Goal: Task Accomplishment & Management: Use online tool/utility

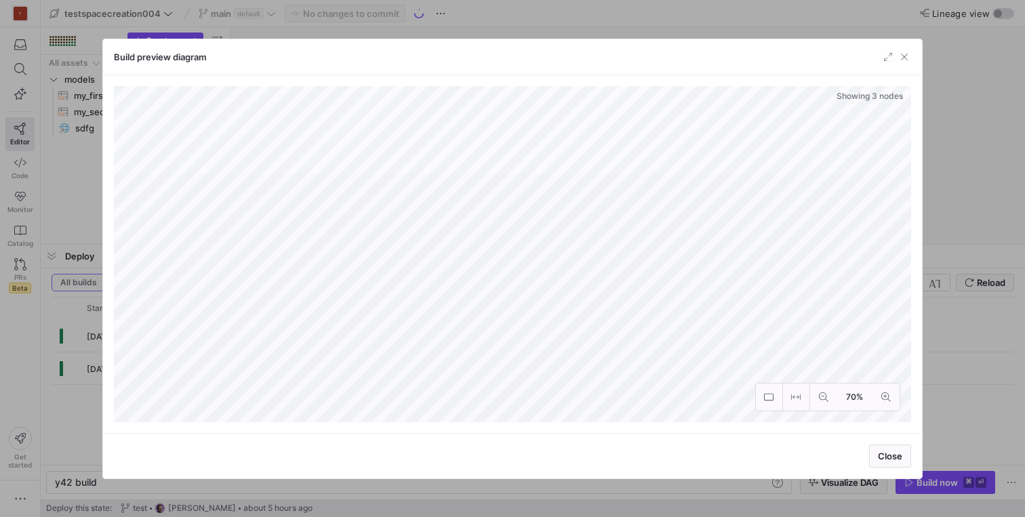
scroll to position [0, 41]
click at [885, 456] on span "Close" at bounding box center [890, 456] width 24 height 11
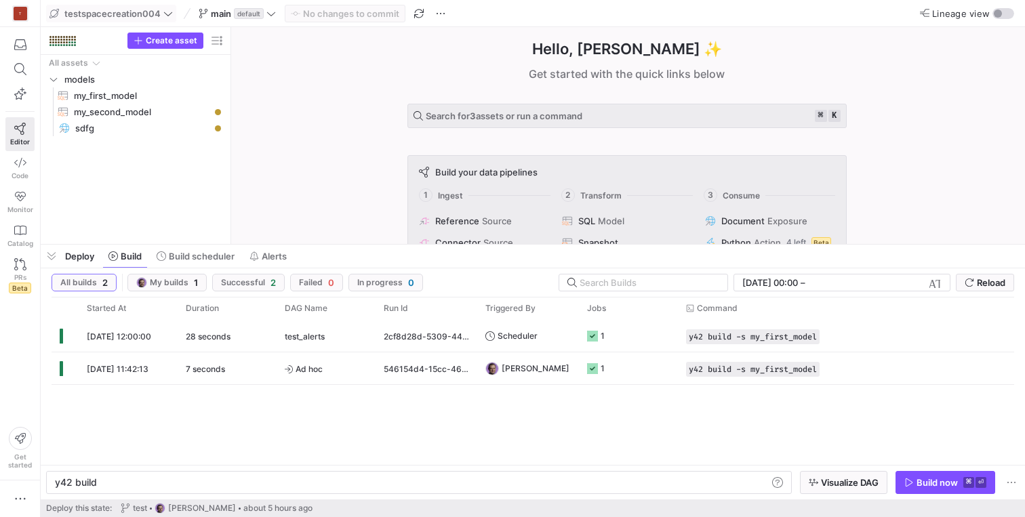
click at [168, 12] on icon at bounding box center [167, 13] width 9 height 9
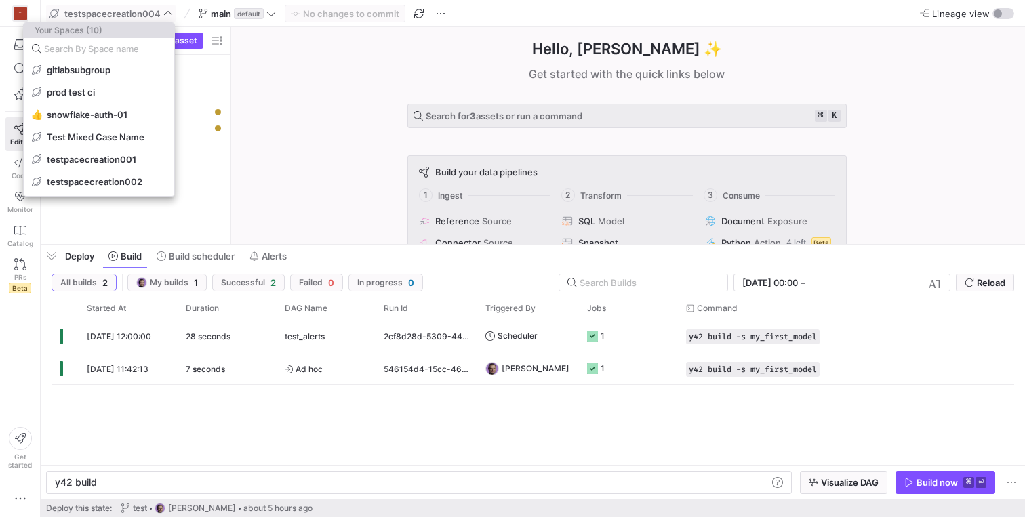
scroll to position [86, 0]
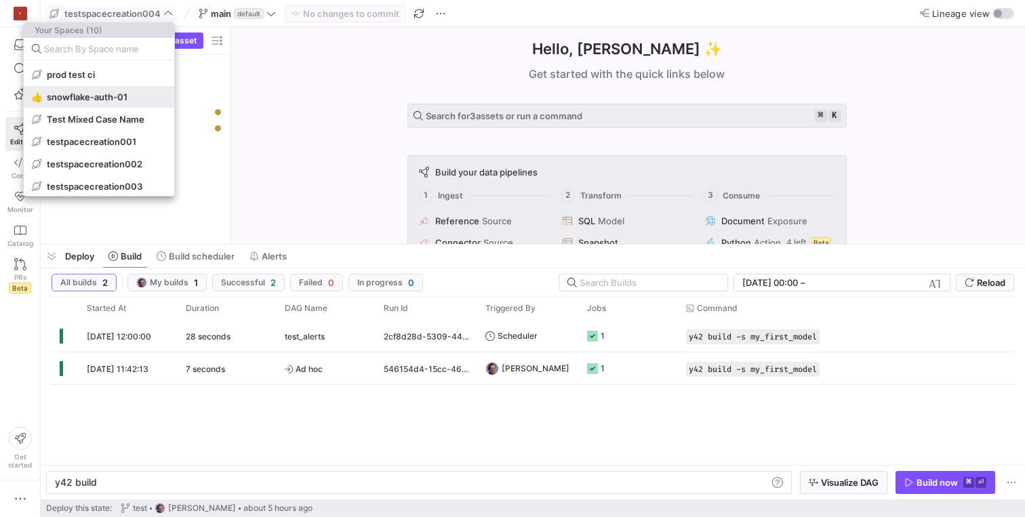
click at [138, 103] on button "👍 snowflake-auth-01" at bounding box center [99, 97] width 151 height 22
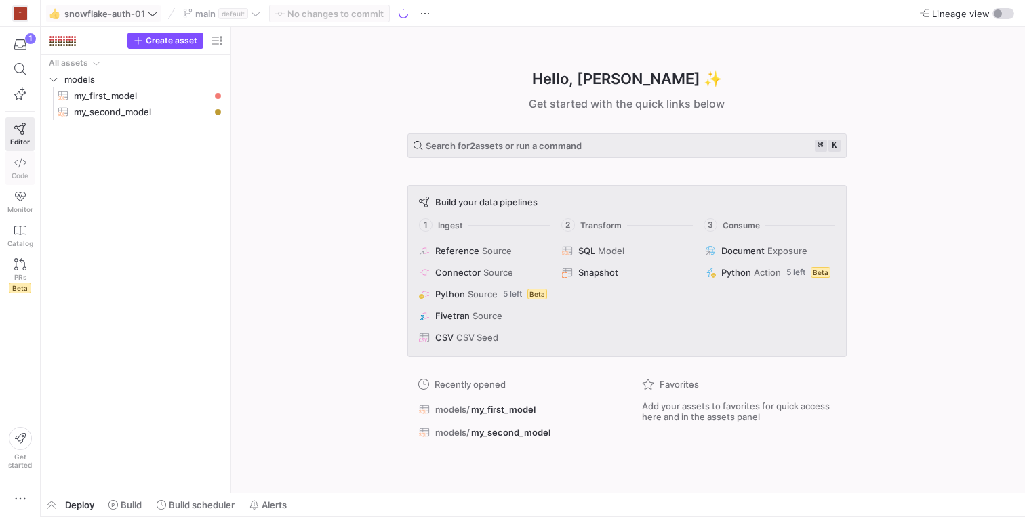
click at [26, 173] on span "Code" at bounding box center [20, 176] width 17 height 8
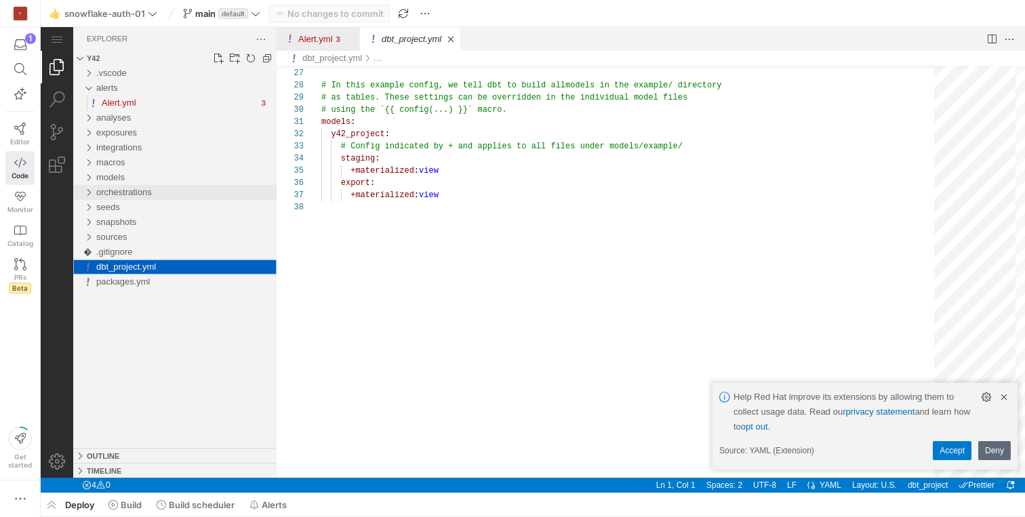
click at [89, 187] on div "orchestrations" at bounding box center [88, 192] width 20 height 15
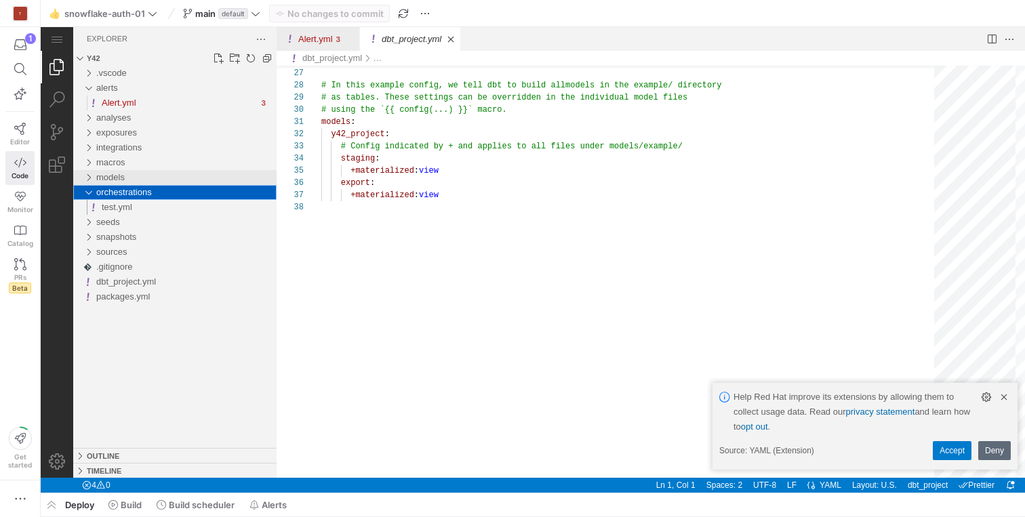
click at [90, 180] on div "models" at bounding box center [88, 177] width 20 height 15
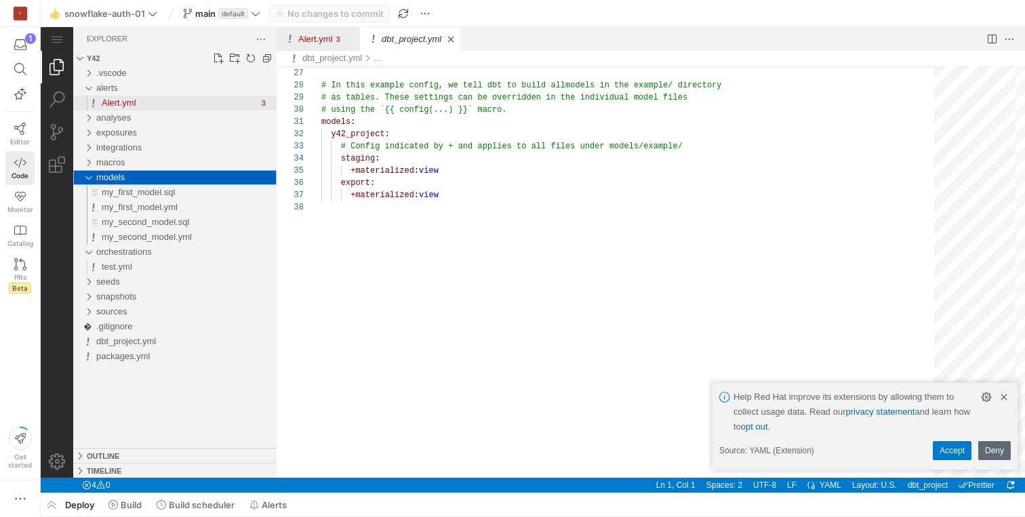
click at [102, 102] on span "Alert.yml" at bounding box center [119, 103] width 35 height 10
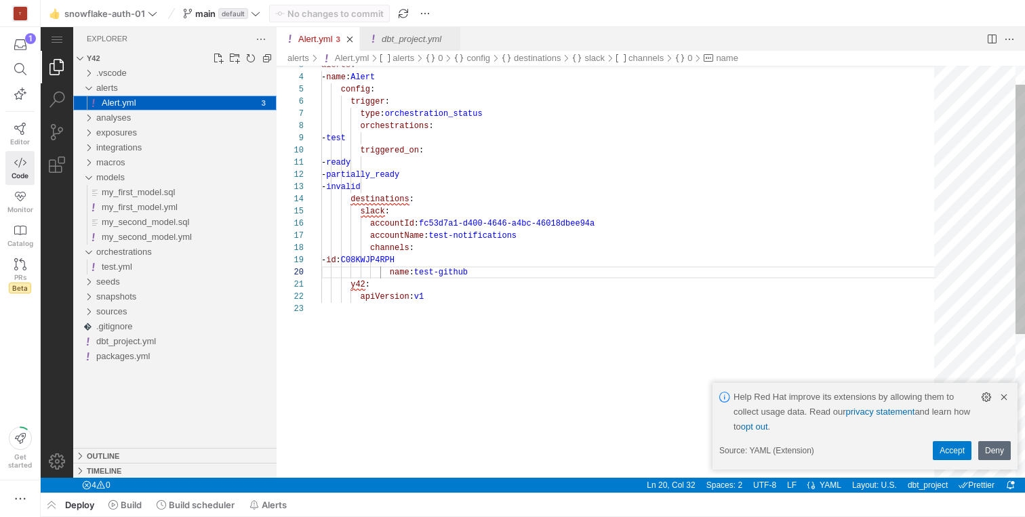
scroll to position [122, 152]
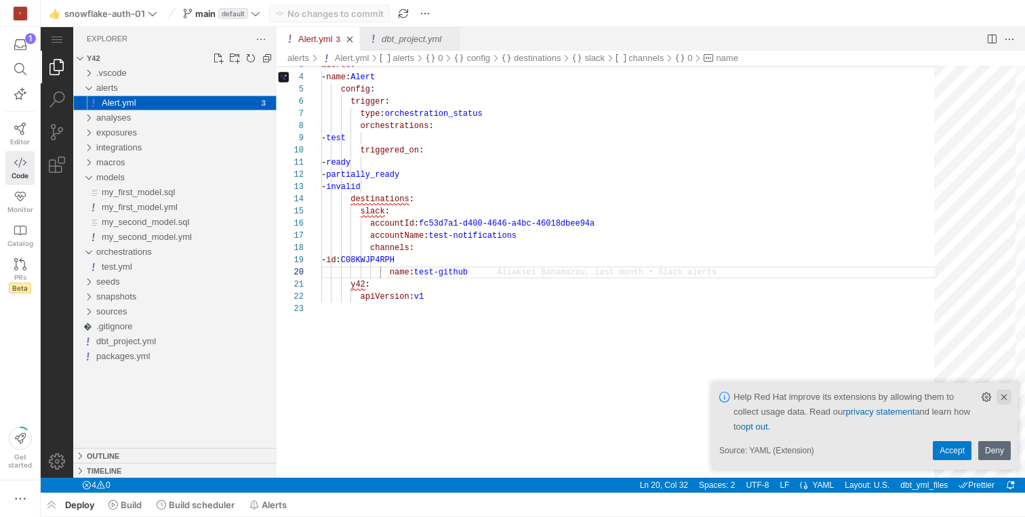
click at [1006, 395] on link "Clear Notification (⌘Backspace)" at bounding box center [1004, 397] width 15 height 15
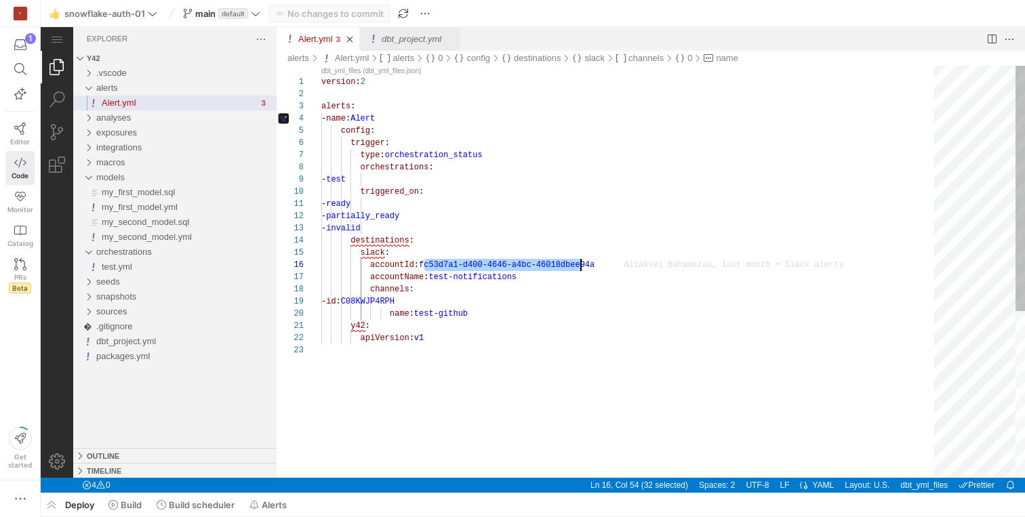
scroll to position [61, 279]
drag, startPoint x: 425, startPoint y: 266, endPoint x: 606, endPoint y: 267, distance: 181.1
drag, startPoint x: 434, startPoint y: 277, endPoint x: 524, endPoint y: 277, distance: 89.5
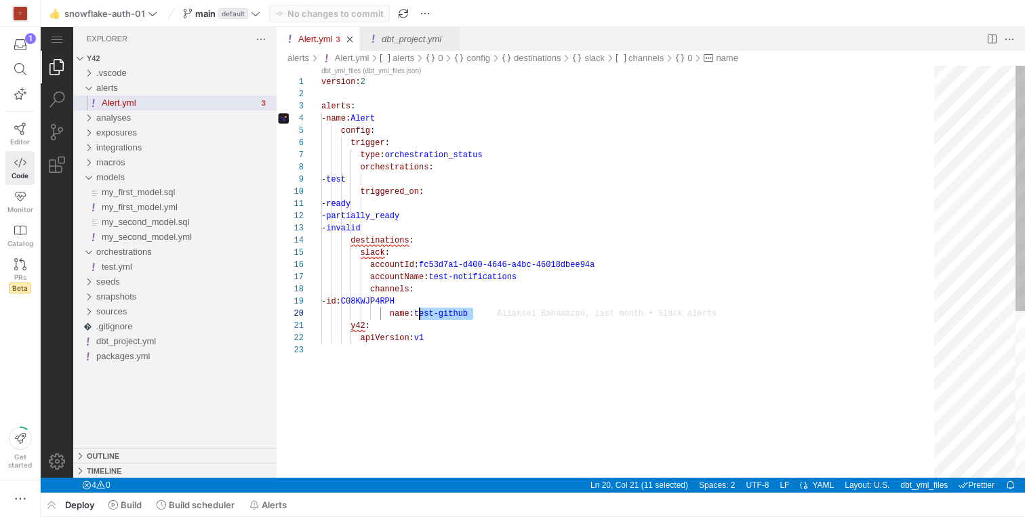
drag, startPoint x: 474, startPoint y: 314, endPoint x: 420, endPoint y: 315, distance: 54.3
drag, startPoint x: 468, startPoint y: 301, endPoint x: 427, endPoint y: 301, distance: 40.7
click at [762, 314] on div "alerts : - name : Alert config : trigger : type : orchestration_status orchestr…" at bounding box center [632, 411] width 623 height 691
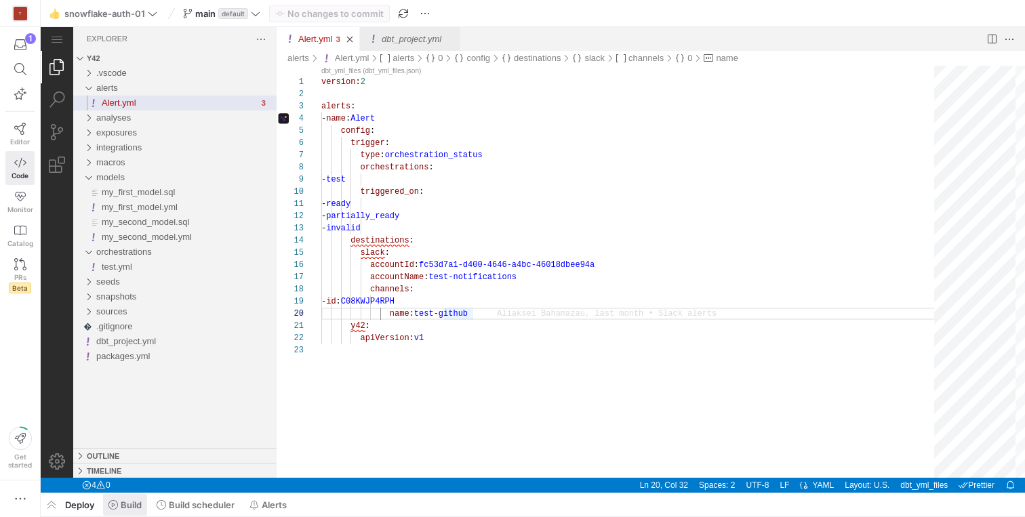
click at [123, 504] on span "Build" at bounding box center [131, 505] width 21 height 11
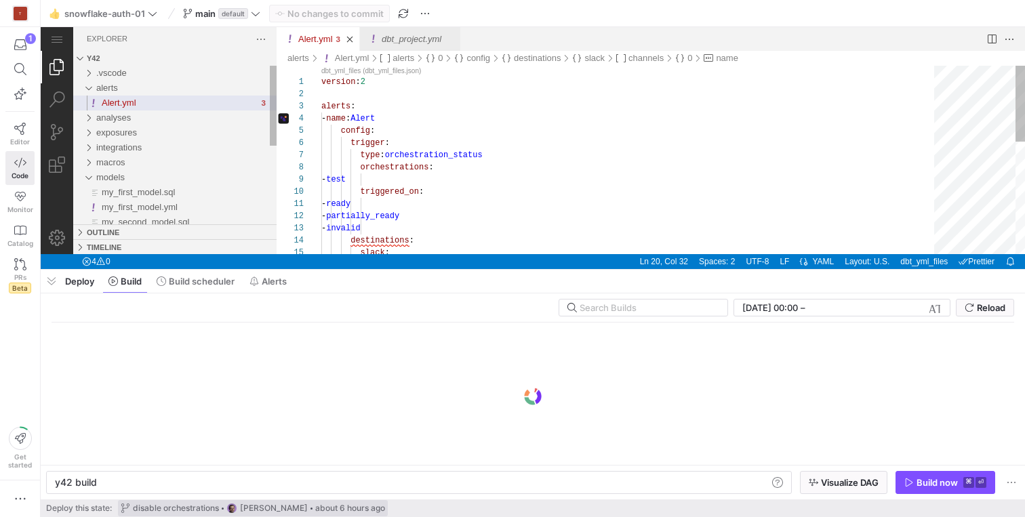
scroll to position [0, 41]
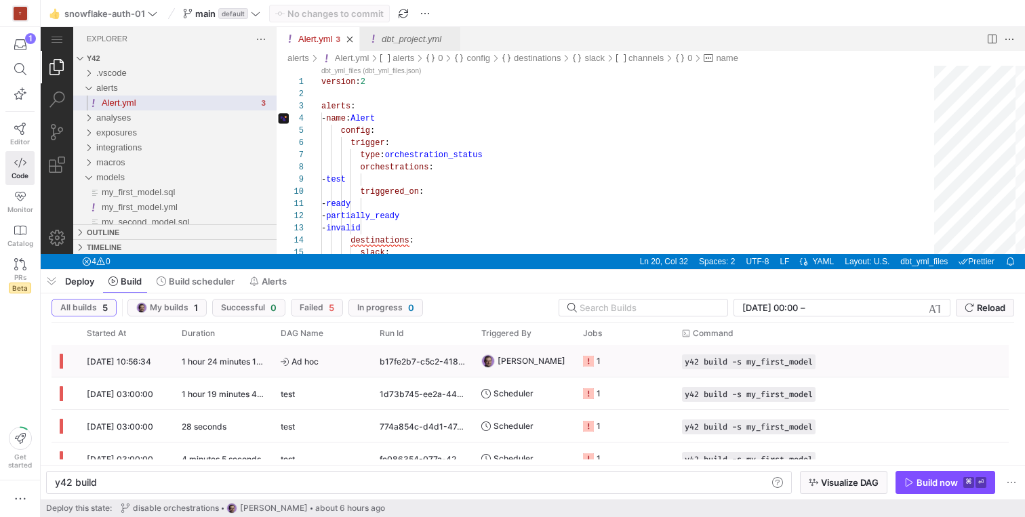
click at [117, 359] on span "[DATE] 10:56:34" at bounding box center [119, 362] width 64 height 10
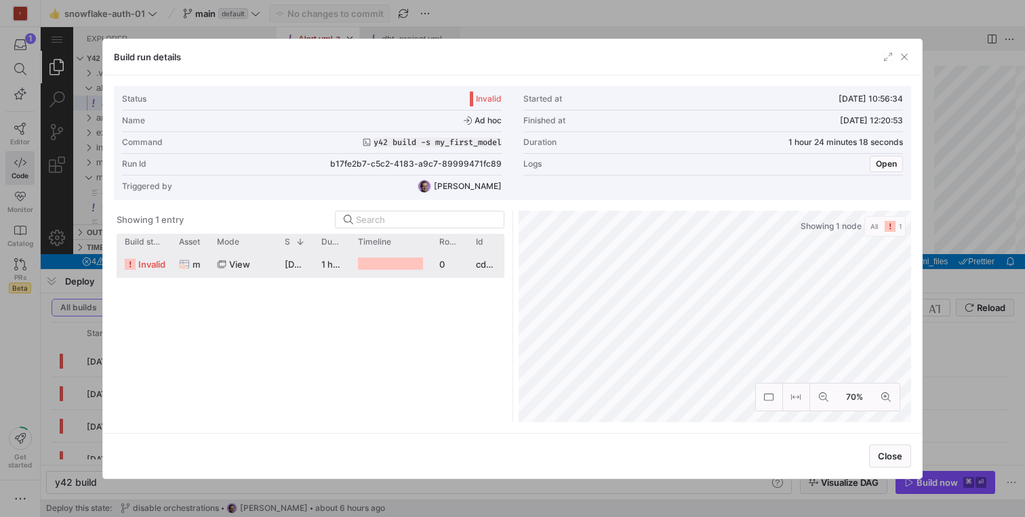
click at [218, 269] on div "view" at bounding box center [243, 265] width 52 height 26
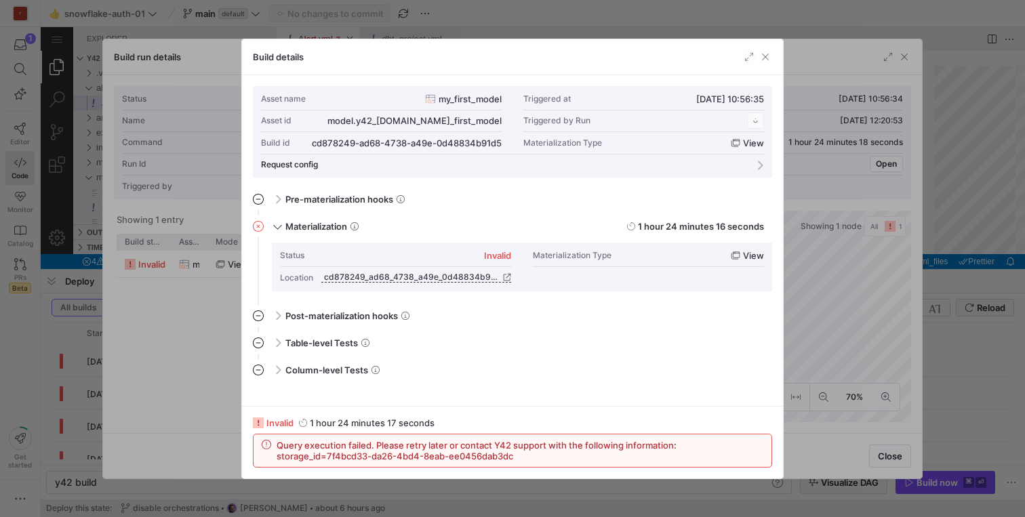
scroll to position [122, 0]
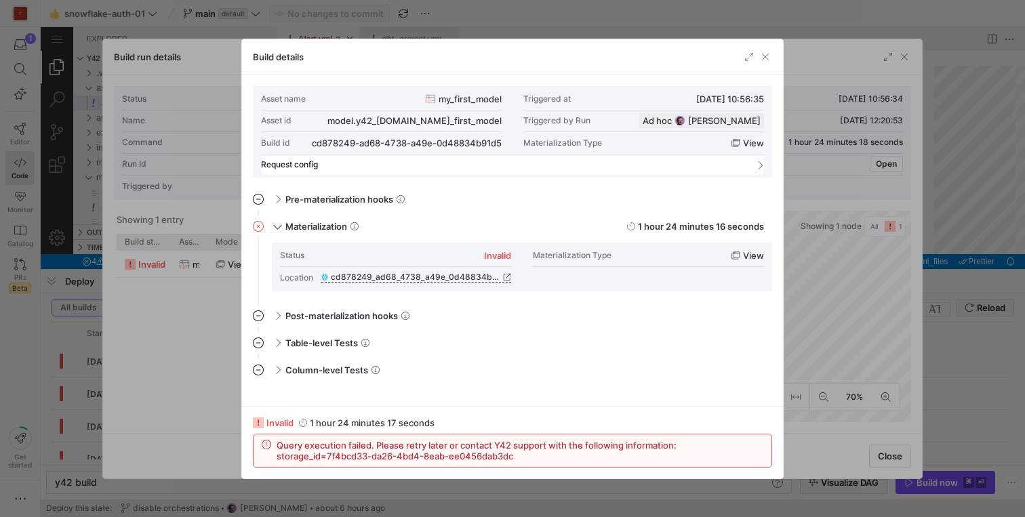
click at [373, 170] on mat-expansion-panel-header "Request config" at bounding box center [512, 165] width 503 height 20
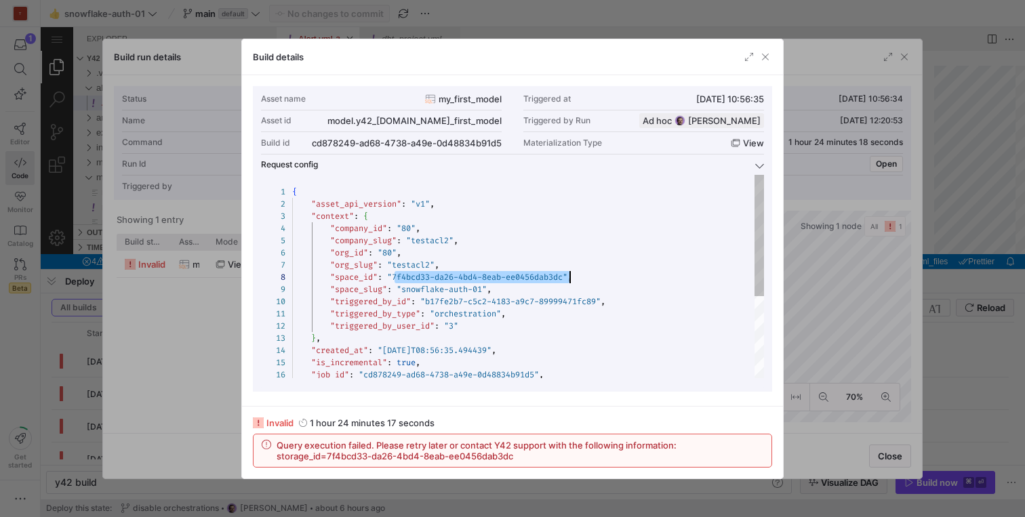
scroll to position [85, 278]
drag, startPoint x: 397, startPoint y: 277, endPoint x: 569, endPoint y: 279, distance: 172.3
click at [569, 279] on div "{ "asset_api_version" : "v1" , "context" : { "company_id" : "80" , "company_slu…" at bounding box center [528, 345] width 472 height 340
click at [411, 224] on div "{ "asset_api_version" : "v1" , "context" : { "company_id" : "80" , "company_slu…" at bounding box center [528, 345] width 472 height 340
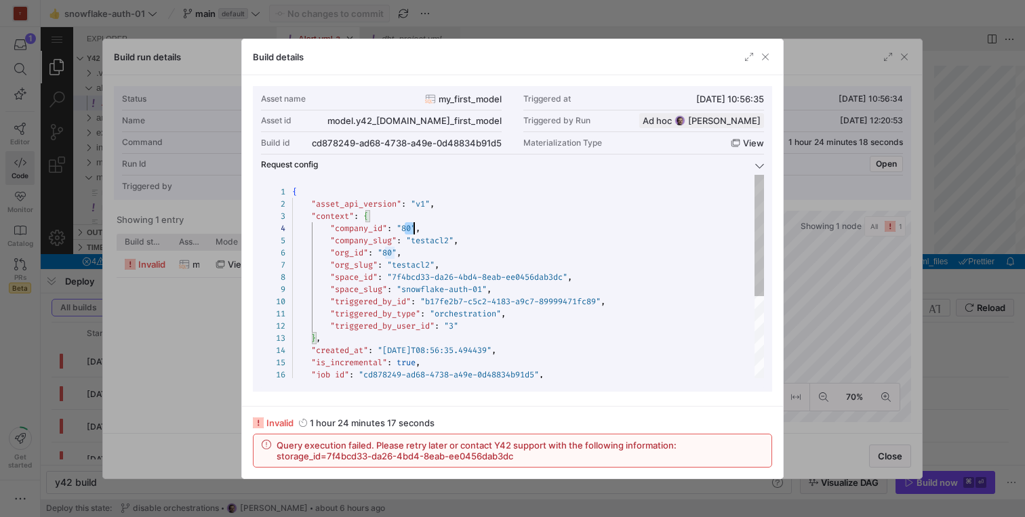
click at [411, 224] on div "{ "asset_api_version" : "v1" , "context" : { "company_id" : "80" , "company_slu…" at bounding box center [528, 345] width 472 height 340
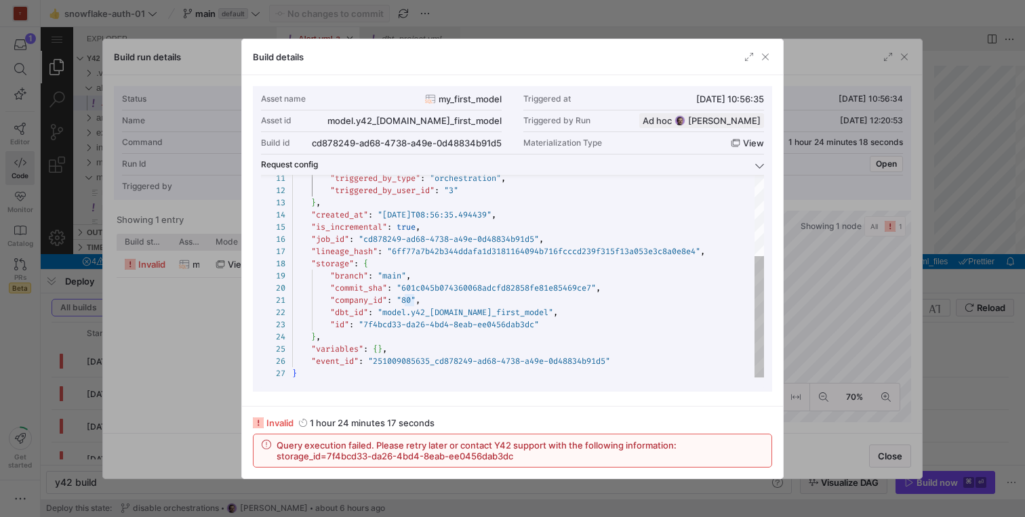
type textarea ""triggered_by_type": "orchestration", "triggered_by_user_id": "3" }, "created_a…"
drag, startPoint x: 404, startPoint y: 287, endPoint x: 598, endPoint y: 288, distance: 194.0
click at [598, 288] on div ""triggered_by_type" : "orchestration" , "triggered_by_user_id" : "3" } , "creat…" at bounding box center [528, 209] width 472 height 340
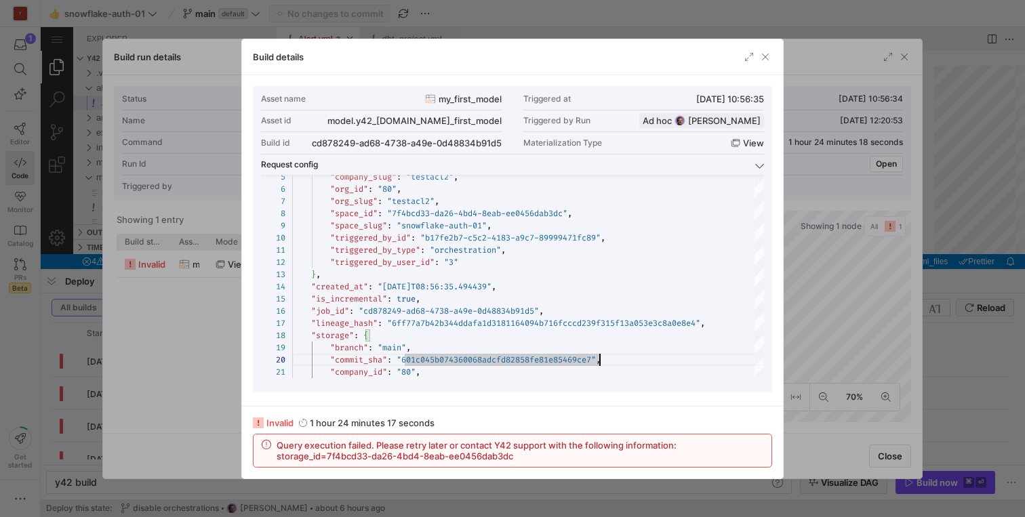
click at [842, 361] on div at bounding box center [512, 258] width 1025 height 517
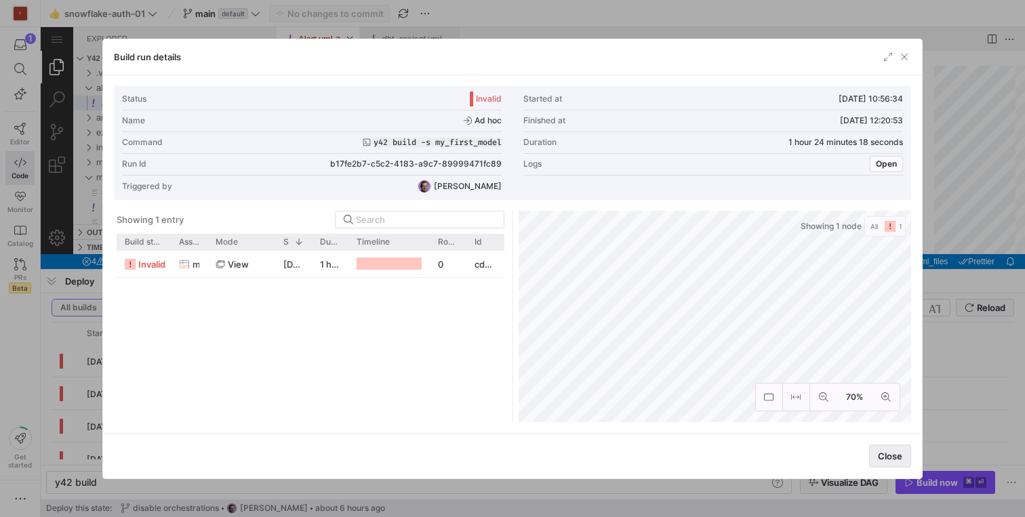
click at [880, 446] on span "button" at bounding box center [890, 457] width 41 height 22
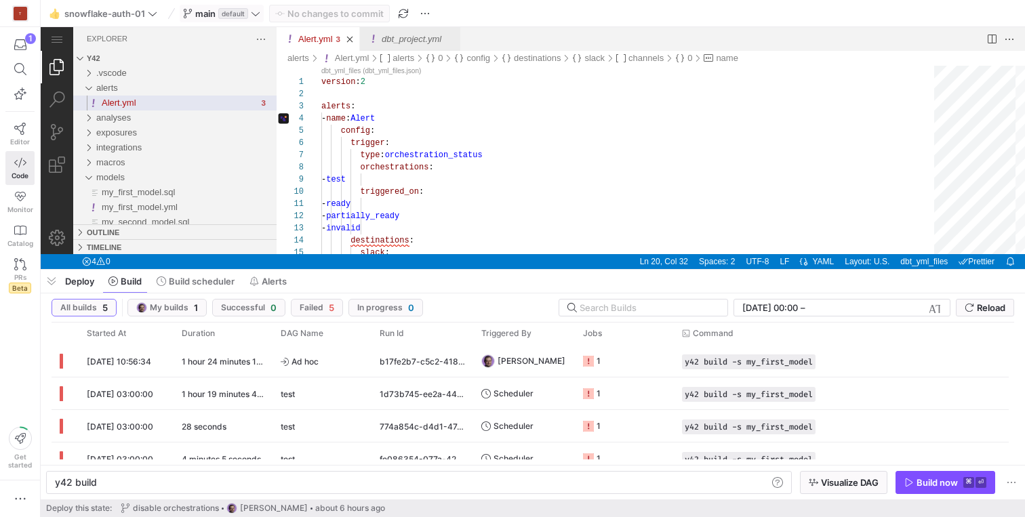
click at [258, 13] on icon at bounding box center [256, 14] width 8 height 4
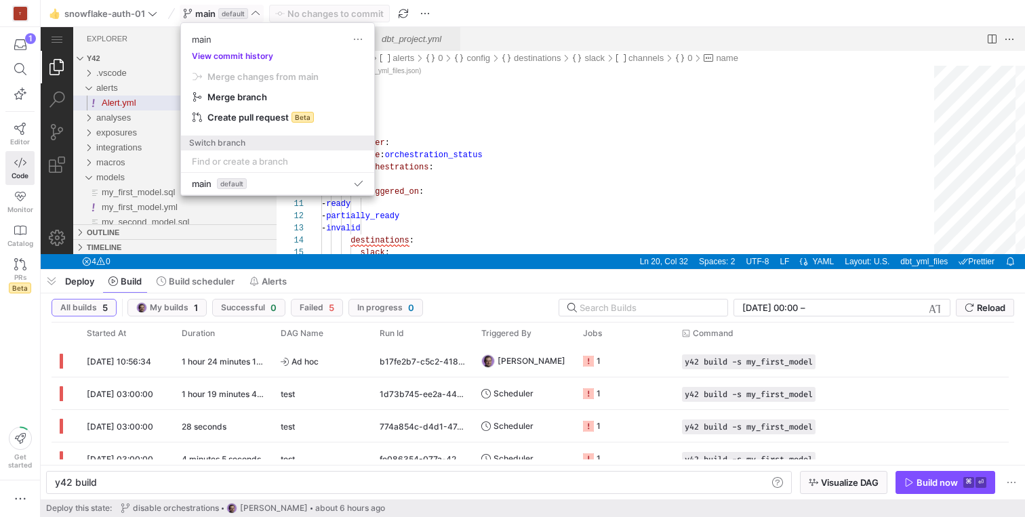
click at [254, 56] on button "View commit history" at bounding box center [232, 56] width 103 height 9
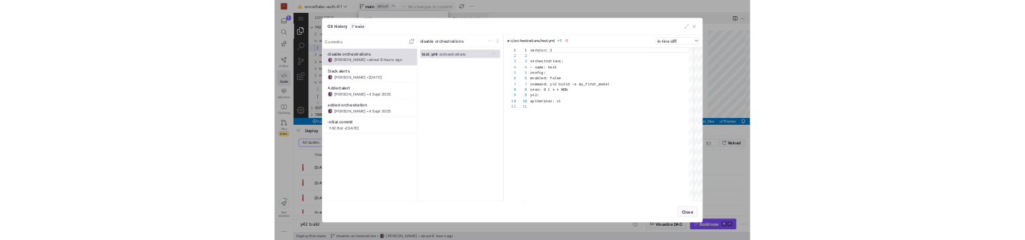
scroll to position [122, 0]
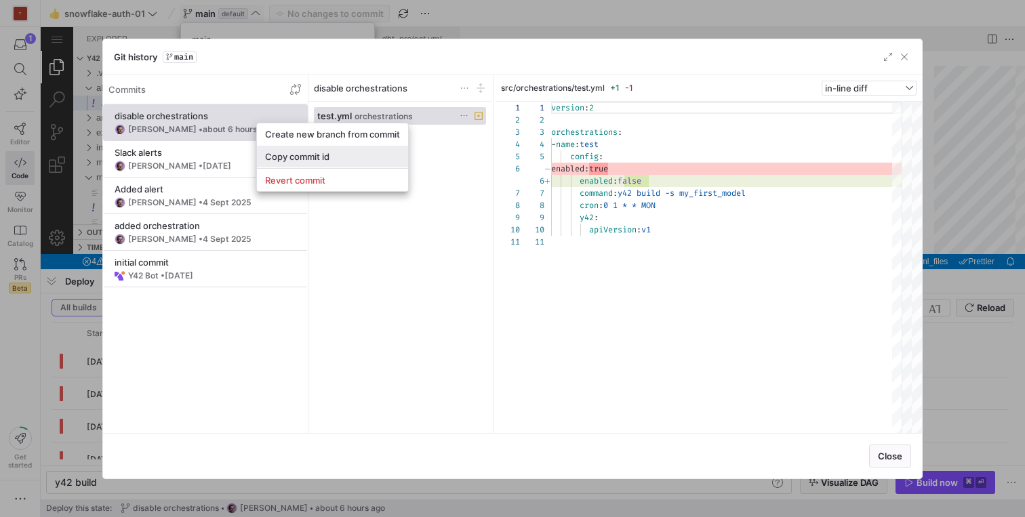
click at [299, 161] on span "Copy commit id" at bounding box center [332, 156] width 135 height 11
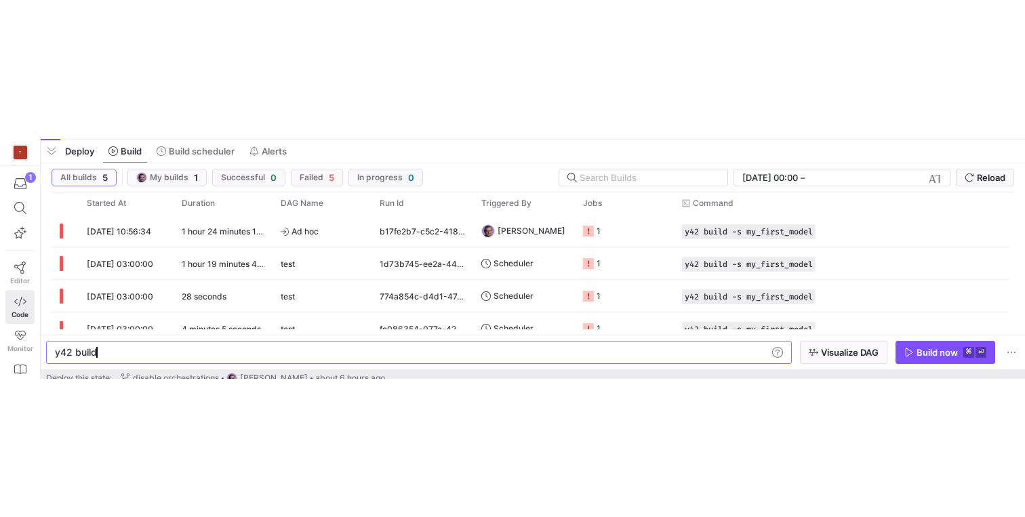
scroll to position [0, 41]
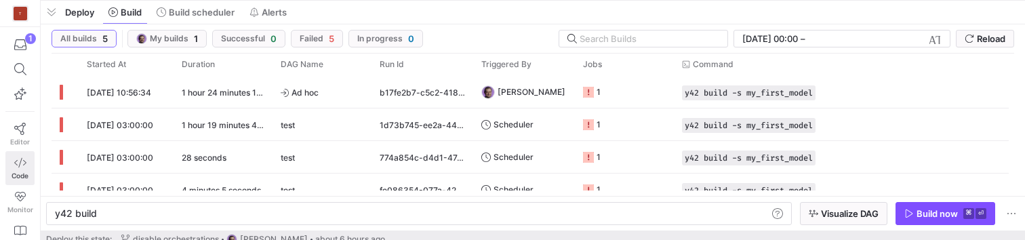
click at [18, 165] on icon at bounding box center [20, 163] width 12 height 12
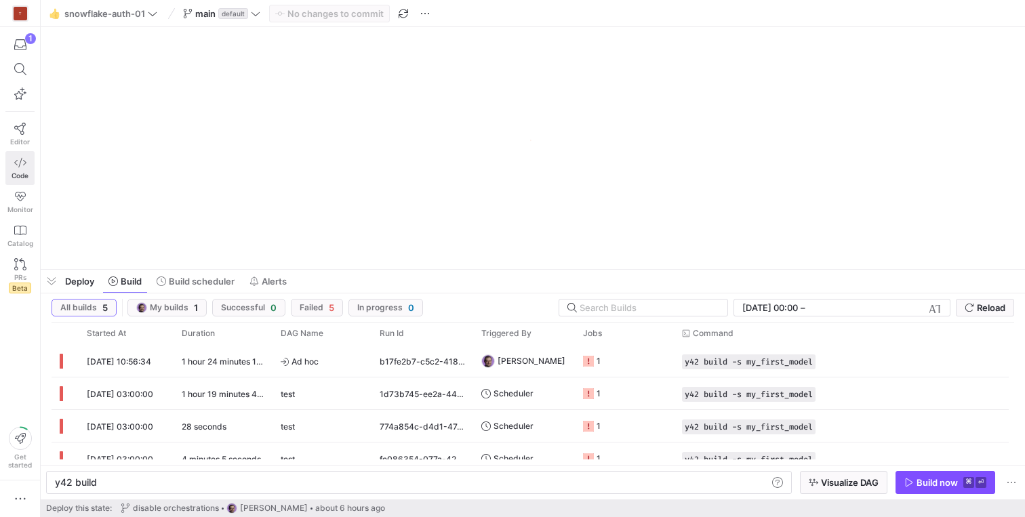
click at [18, 168] on icon at bounding box center [20, 163] width 12 height 12
click at [19, 197] on icon at bounding box center [20, 197] width 12 height 12
click at [210, 155] on div at bounding box center [533, 148] width 985 height 242
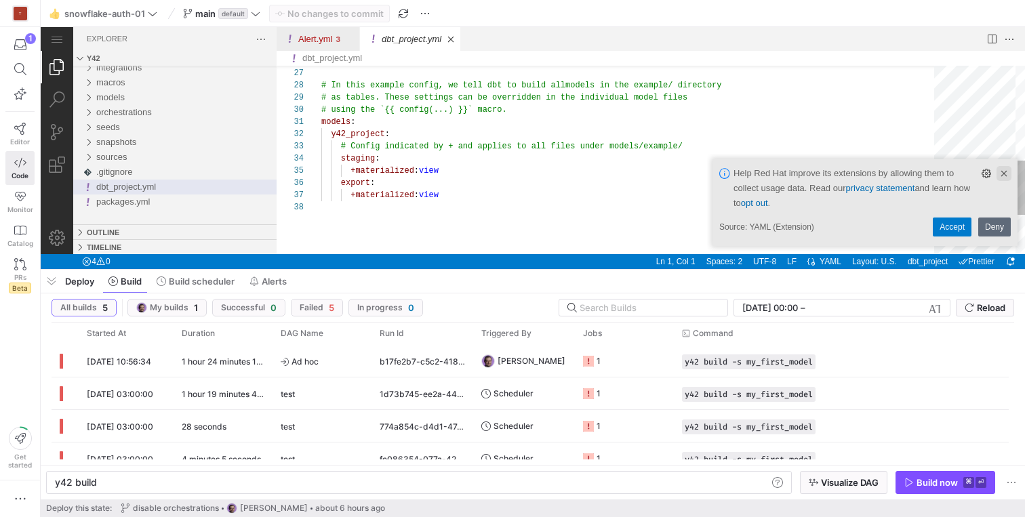
click at [1007, 166] on link "Clear Notification (⌘Backspace)" at bounding box center [1004, 173] width 15 height 15
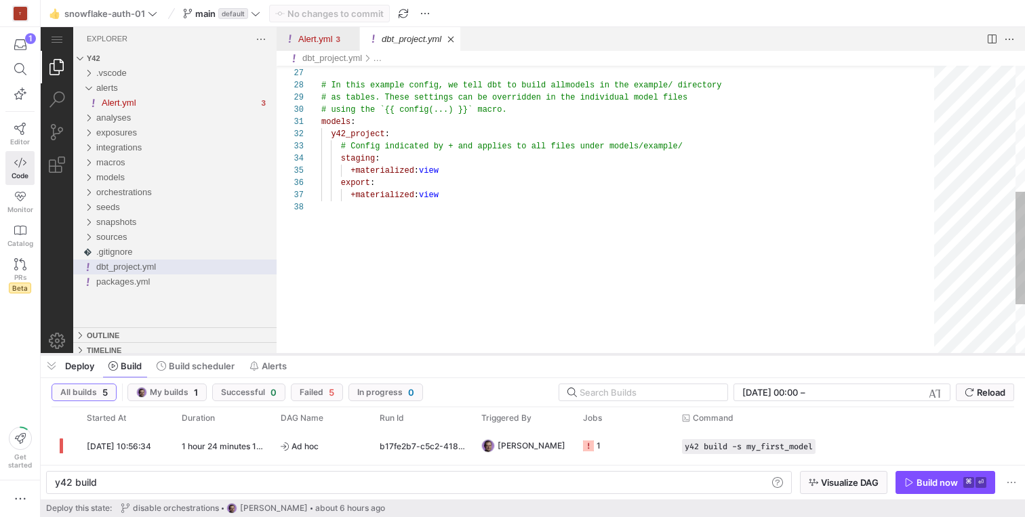
drag, startPoint x: 574, startPoint y: 269, endPoint x: 532, endPoint y: 376, distance: 115.4
click at [532, 357] on div at bounding box center [533, 354] width 985 height 5
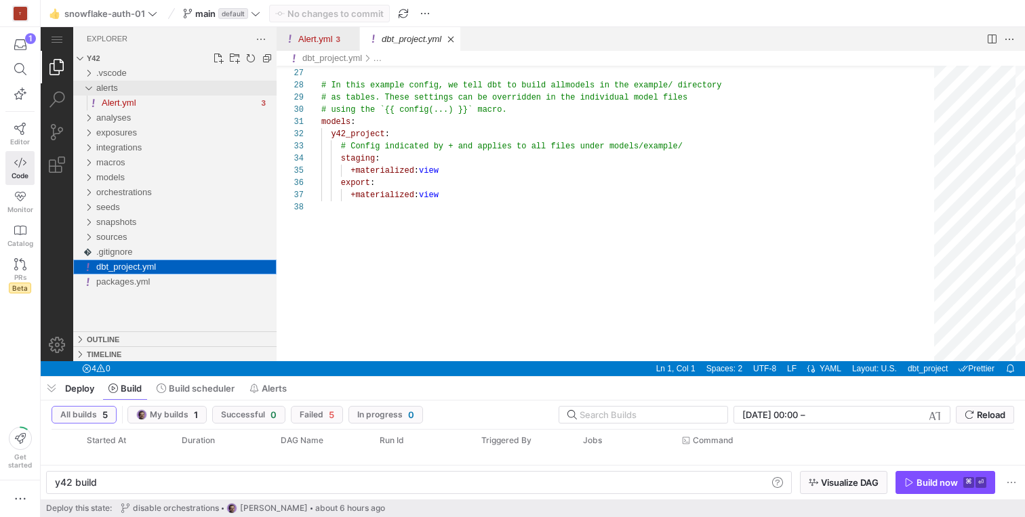
click at [89, 89] on div "alerts" at bounding box center [88, 88] width 20 height 15
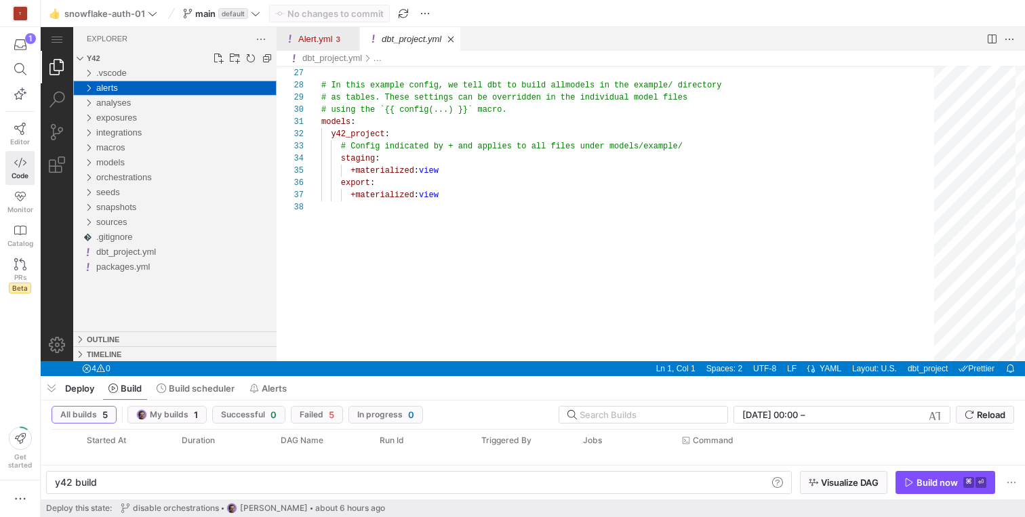
click at [89, 89] on div "alerts" at bounding box center [88, 88] width 20 height 15
click at [134, 98] on span "Alert.yml" at bounding box center [119, 103] width 35 height 10
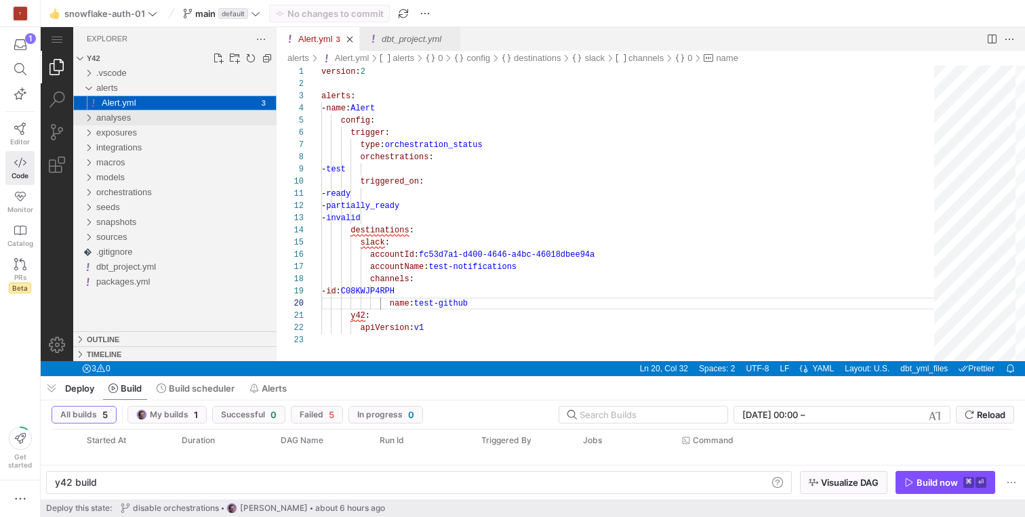
scroll to position [122, 152]
